Goal: Find specific page/section: Find specific page/section

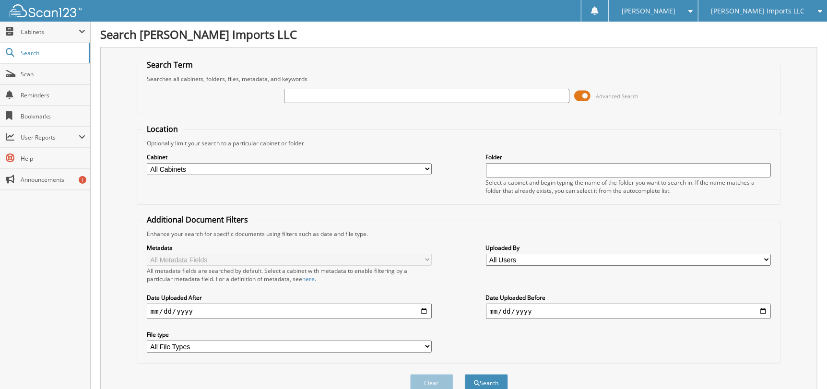
click at [799, 5] on div "[PERSON_NAME] Imports LLC" at bounding box center [762, 11] width 119 height 22
click at [781, 30] on link "[PERSON_NAME] Inc (GMC)" at bounding box center [762, 30] width 129 height 17
type input "g5078"
click at [465, 374] on button "Search" at bounding box center [486, 383] width 43 height 18
